Goal: Check status: Check status

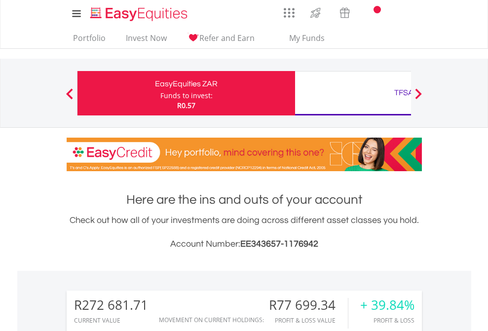
scroll to position [95, 155]
click at [160, 93] on div "Funds to invest:" at bounding box center [186, 96] width 52 height 10
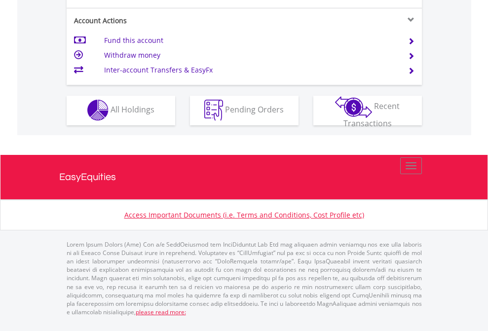
scroll to position [841, 0]
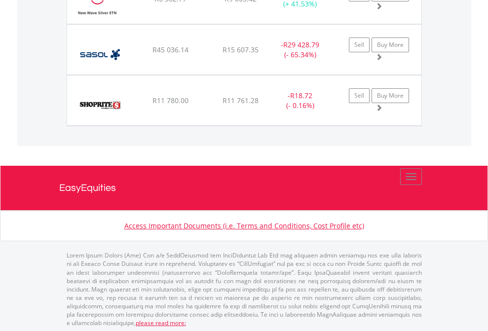
scroll to position [95, 155]
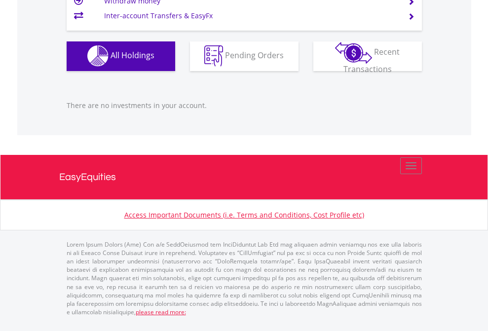
scroll to position [95, 155]
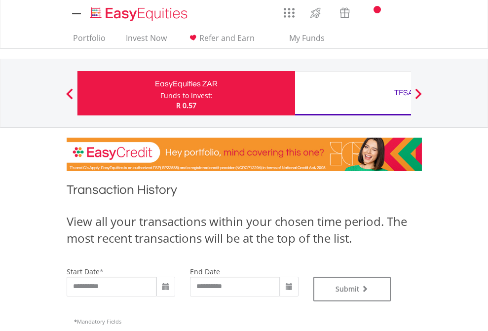
type input "**********"
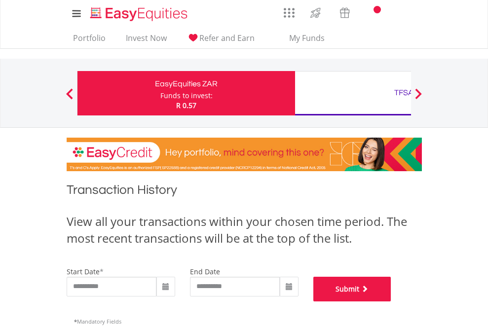
click at [391, 301] on button "Submit" at bounding box center [352, 289] width 78 height 25
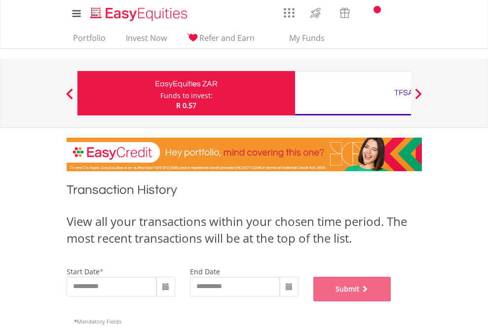
scroll to position [400, 0]
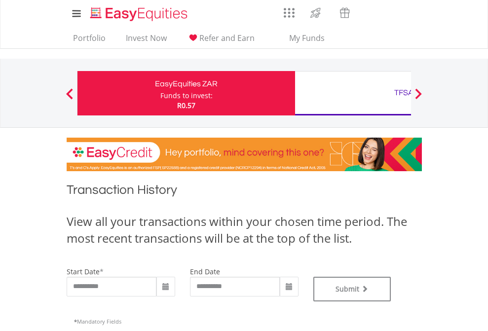
click at [353, 93] on div "TFSA" at bounding box center [404, 93] width 206 height 14
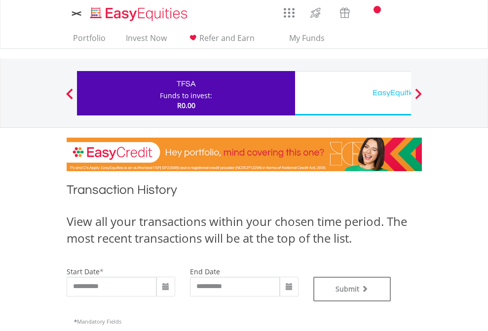
type input "**********"
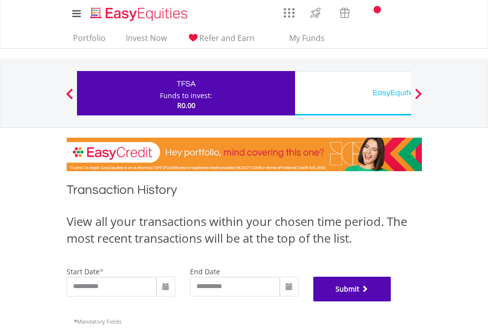
click at [391, 301] on button "Submit" at bounding box center [352, 289] width 78 height 25
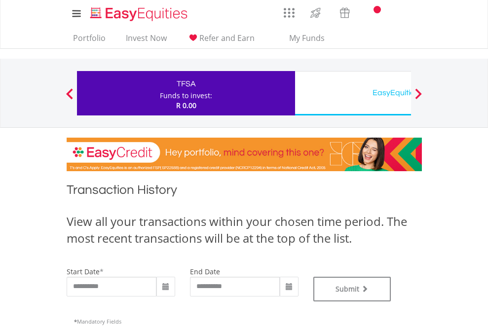
click at [353, 93] on div "EasyEquities USD" at bounding box center [404, 93] width 206 height 14
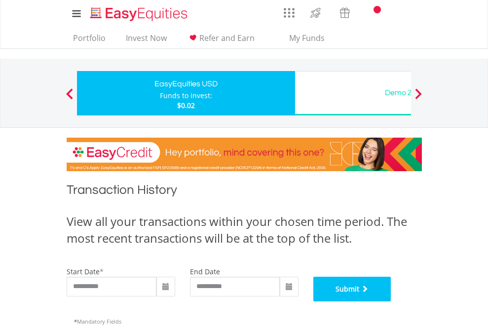
click at [391, 301] on button "Submit" at bounding box center [352, 289] width 78 height 25
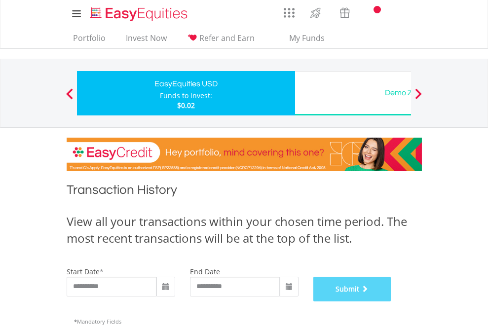
scroll to position [400, 0]
